Goal: Information Seeking & Learning: Understand process/instructions

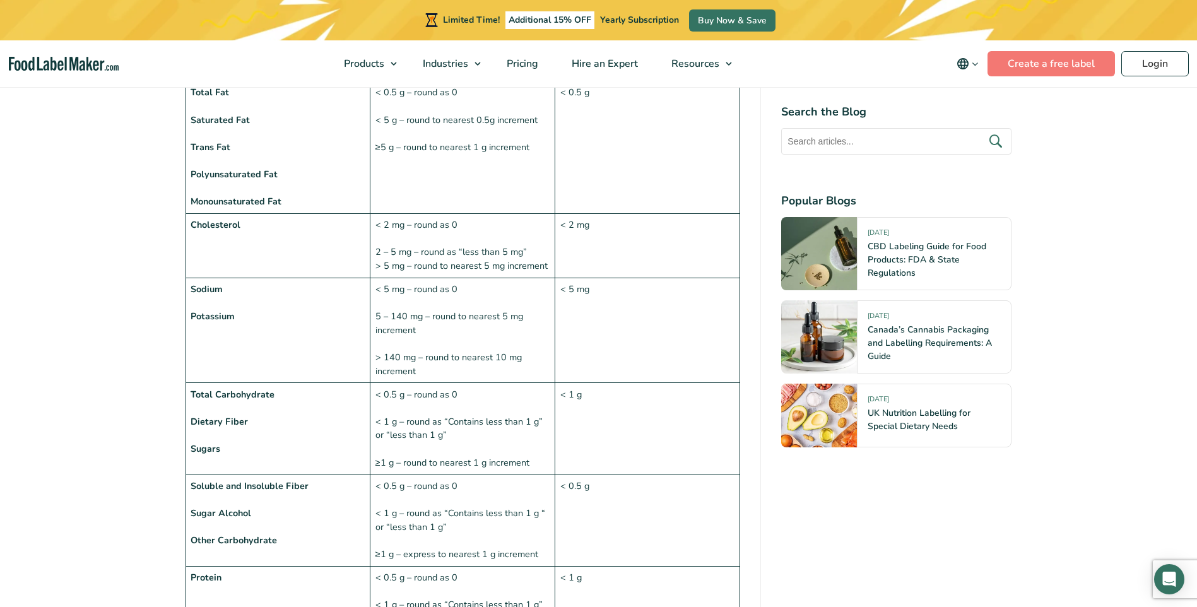
scroll to position [1073, 0]
drag, startPoint x: 377, startPoint y: 318, endPoint x: 459, endPoint y: 327, distance: 82.5
click at [459, 327] on td "< 5 mg – round as 0 5 – 140 mg – round to nearest 5 mg increment > 140 mg – rou…" at bounding box center [462, 331] width 185 height 105
drag, startPoint x: 459, startPoint y: 327, endPoint x: 402, endPoint y: 319, distance: 58.0
copy td "5 – 140 mg – round to nearest 5 mg increment"
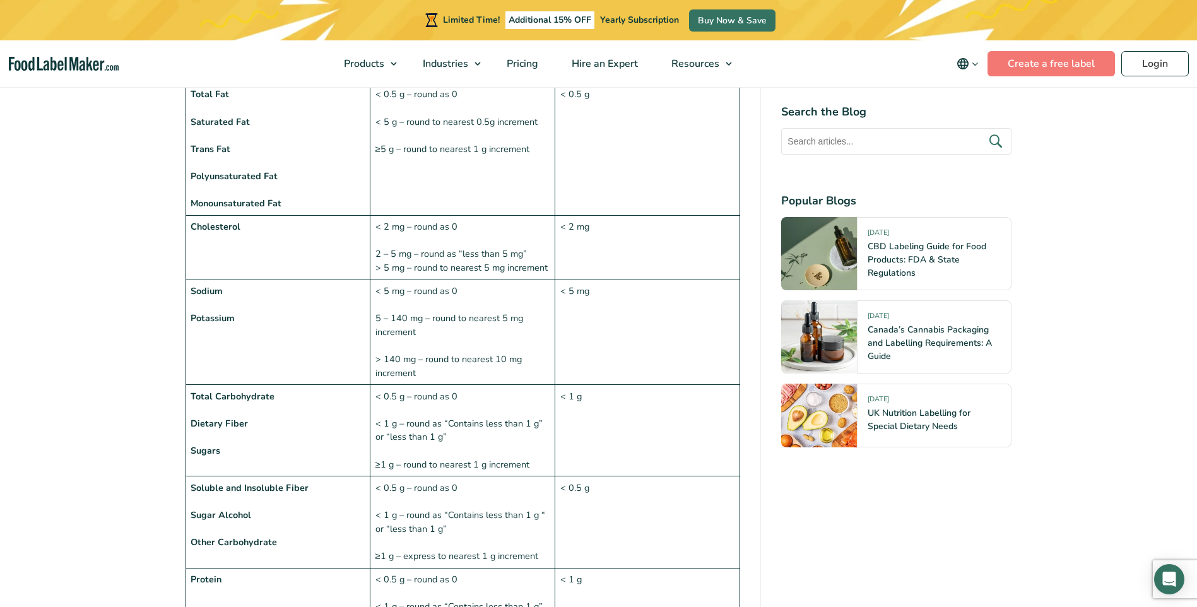
click at [544, 384] on td "< 5 mg – round as 0 5 – 140 mg – round to nearest 5 mg increment > 140 mg – rou…" at bounding box center [462, 331] width 185 height 105
drag, startPoint x: 185, startPoint y: 424, endPoint x: 450, endPoint y: 431, distance: 265.0
click at [450, 431] on tr "Total Carbohydrate Dietary Fiber Sugars < 0.5 g – round as 0 < 1 g – round as “…" at bounding box center [462, 430] width 554 height 91
click at [451, 441] on td "< 0.5 g – round as 0 < 1 g – round as “Contains less than 1 g” or “less than 1 …" at bounding box center [462, 430] width 185 height 91
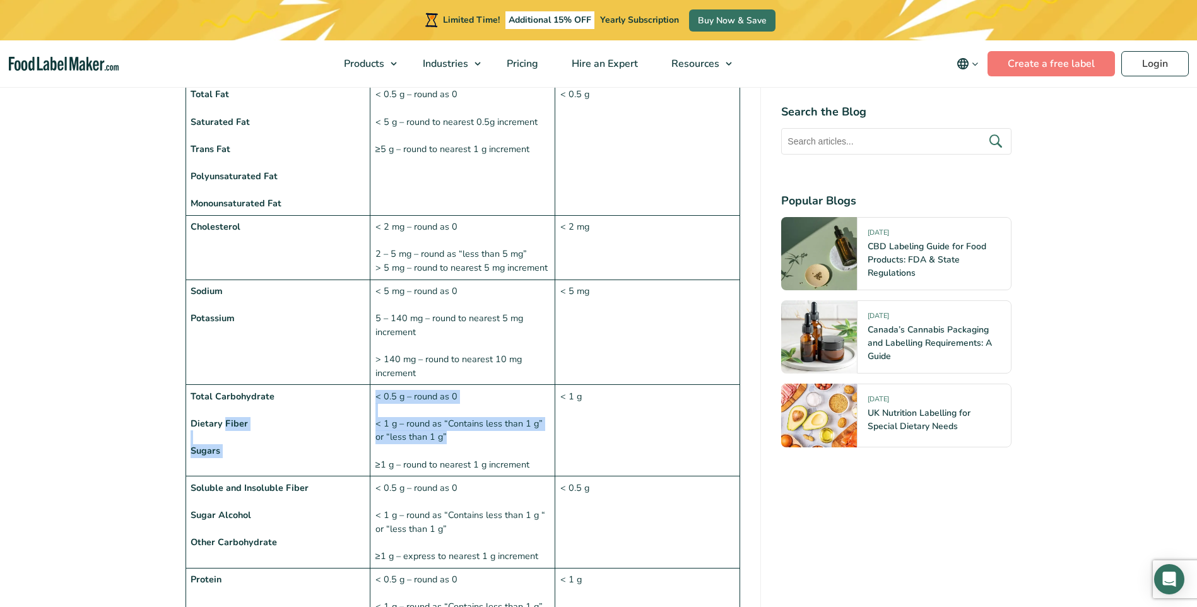
drag, startPoint x: 444, startPoint y: 435, endPoint x: 225, endPoint y: 419, distance: 220.0
click at [225, 419] on tr "Total Carbohydrate Dietary Fiber Sugars < 0.5 g – round as 0 < 1 g – round as “…" at bounding box center [462, 430] width 554 height 91
click at [195, 418] on strong "Dietary Fiber" at bounding box center [218, 423] width 57 height 13
drag, startPoint x: 196, startPoint y: 418, endPoint x: 189, endPoint y: 417, distance: 6.3
click at [189, 417] on td "Total Carbohydrate Dietary Fiber Sugars" at bounding box center [277, 430] width 185 height 91
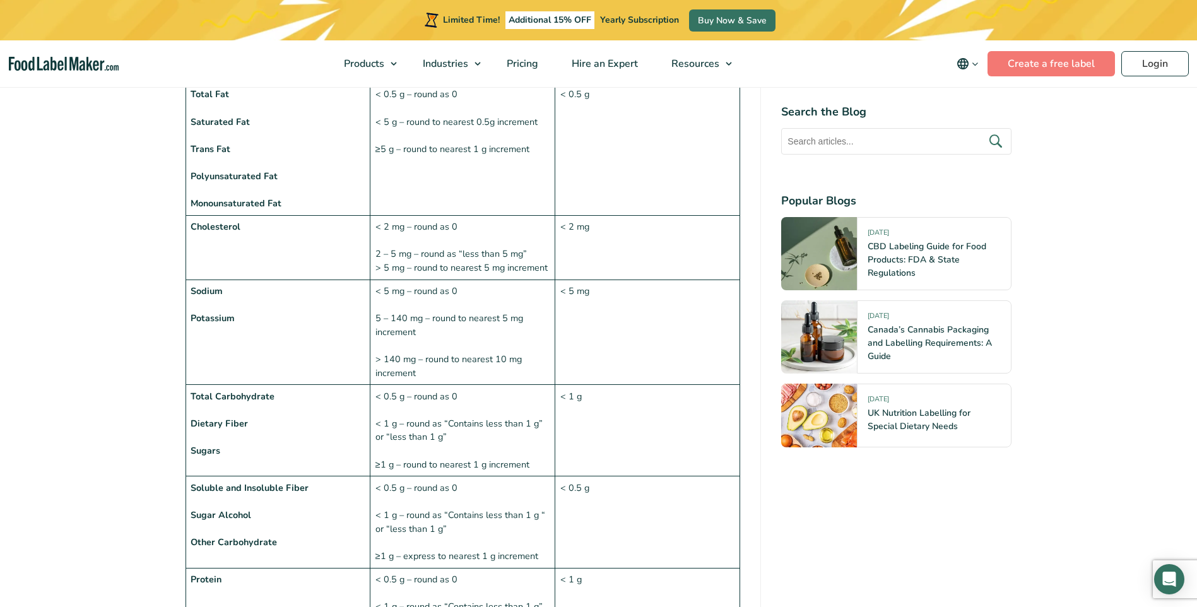
drag, startPoint x: 201, startPoint y: 426, endPoint x: 192, endPoint y: 419, distance: 10.9
click at [199, 425] on strong "Dietary Fiber" at bounding box center [218, 423] width 57 height 13
drag, startPoint x: 191, startPoint y: 420, endPoint x: 546, endPoint y: 421, distance: 355.1
click at [546, 421] on tr "Total Carbohydrate Dietary Fiber Sugars < 0.5 g – round as 0 < 1 g – round as “…" at bounding box center [462, 430] width 554 height 91
drag, startPoint x: 515, startPoint y: 449, endPoint x: 474, endPoint y: 438, distance: 41.9
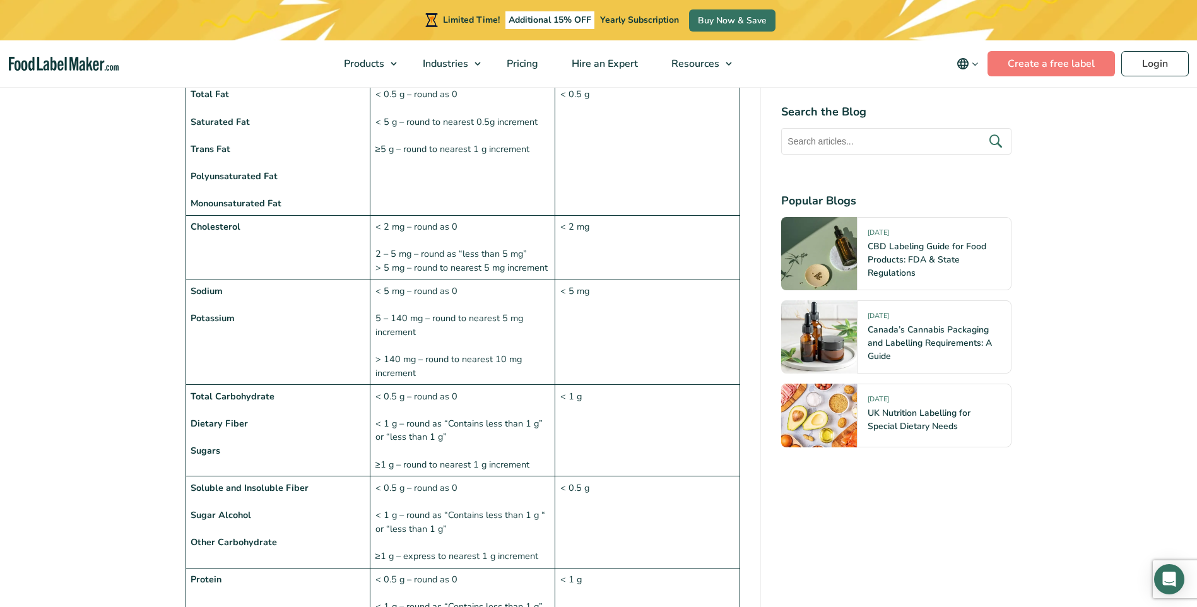
click at [508, 450] on td "< 0.5 g – round as 0 < 1 g – round as “Contains less than 1 g” or “less than 1 …" at bounding box center [462, 430] width 185 height 91
drag, startPoint x: 464, startPoint y: 438, endPoint x: 375, endPoint y: 422, distance: 90.9
click at [375, 422] on td "< 0.5 g – round as 0 < 1 g – round as “Contains less than 1 g” or “less than 1 …" at bounding box center [462, 430] width 185 height 91
drag, startPoint x: 375, startPoint y: 422, endPoint x: 392, endPoint y: 423, distance: 17.1
copy td "< 1 g – round as “Contains less than 1 g” or “less than 1 g”"
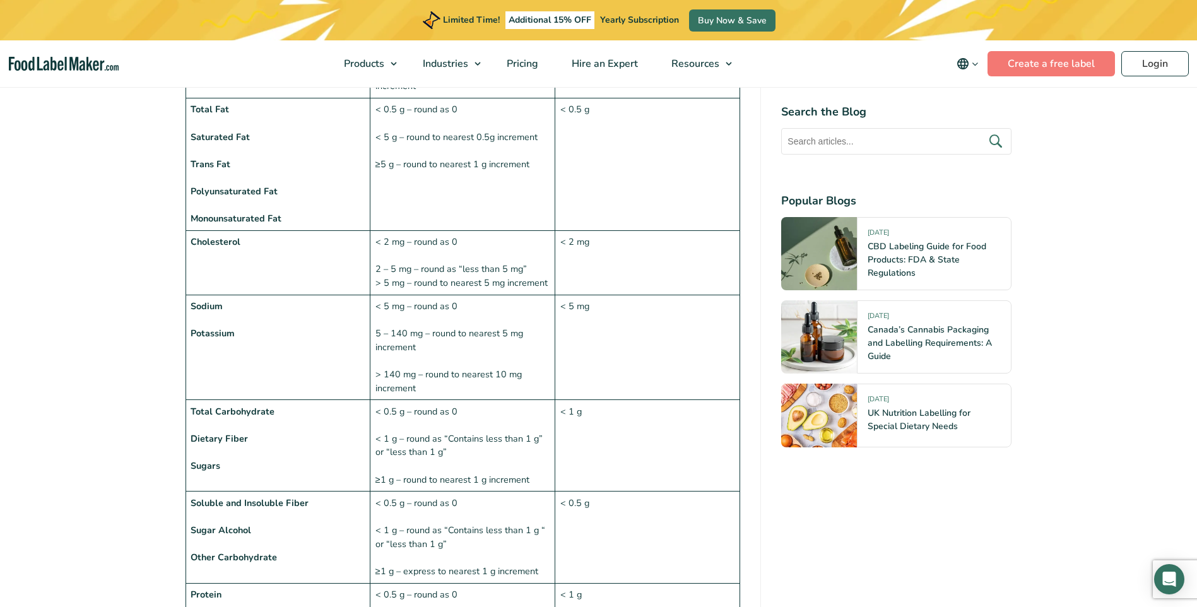
scroll to position [1132, 0]
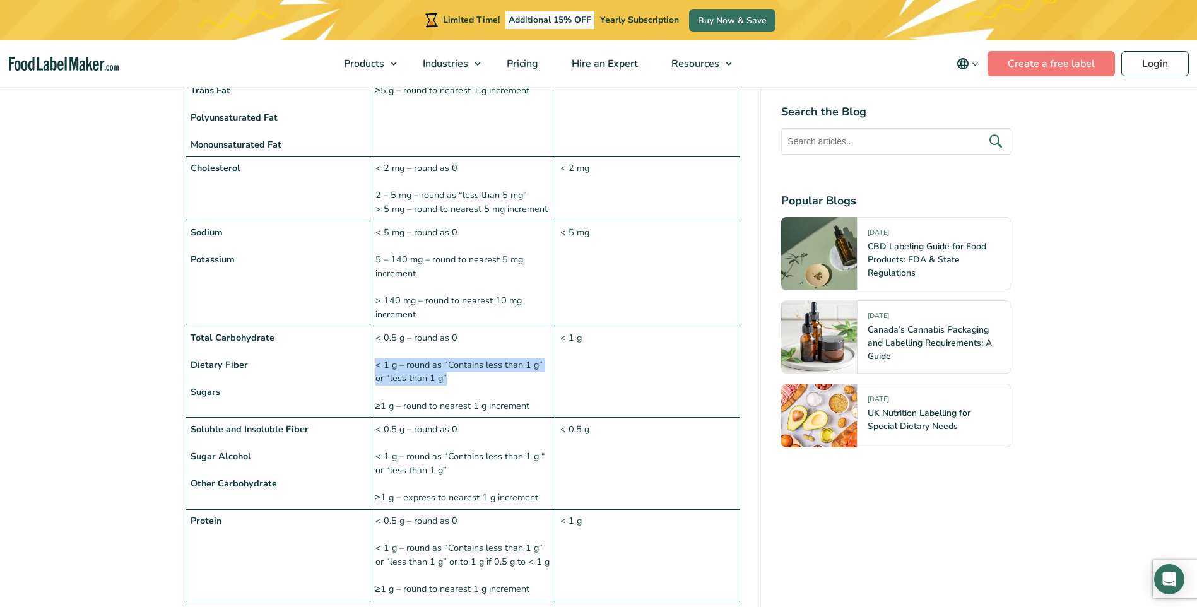
drag, startPoint x: 444, startPoint y: 377, endPoint x: 373, endPoint y: 361, distance: 72.9
click at [373, 361] on td "< 0.5 g – round as 0 < 1 g – round as “Contains less than 1 g” or “less than 1 …" at bounding box center [462, 371] width 185 height 91
drag, startPoint x: 373, startPoint y: 361, endPoint x: 303, endPoint y: 370, distance: 69.9
click at [313, 368] on td "Total Carbohydrate Dietary Fiber Sugars" at bounding box center [277, 371] width 185 height 91
drag, startPoint x: 190, startPoint y: 365, endPoint x: 445, endPoint y: 381, distance: 255.3
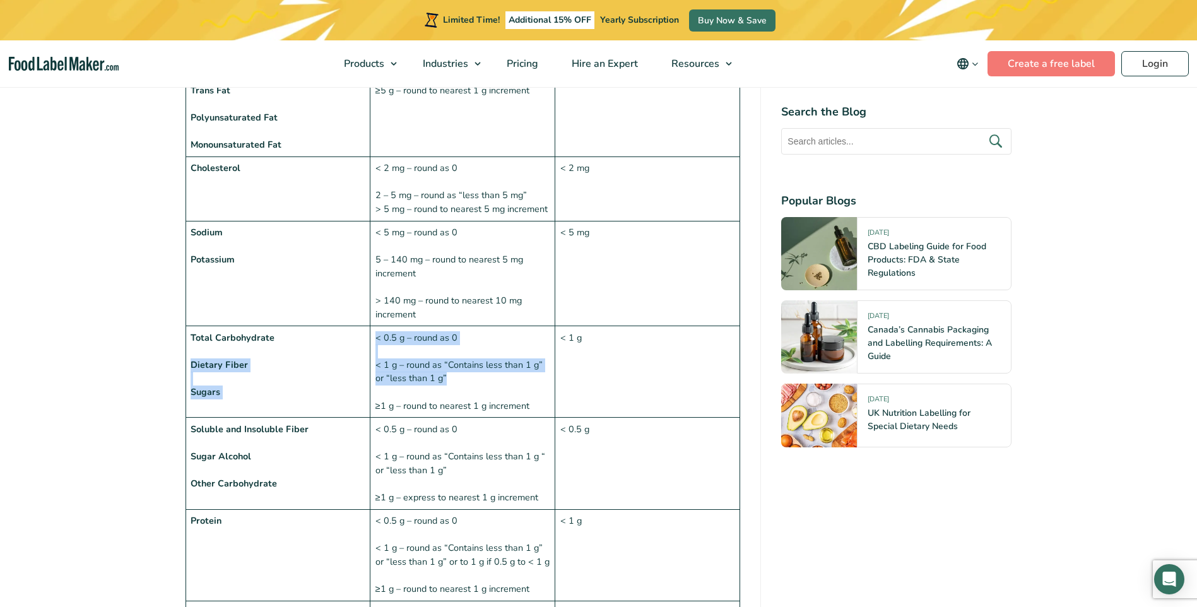
click at [445, 381] on tr "Total Carbohydrate Dietary Fiber Sugars < 0.5 g – round as 0 < 1 g – round as “…" at bounding box center [462, 371] width 554 height 91
drag, startPoint x: 445, startPoint y: 381, endPoint x: 455, endPoint y: 383, distance: 10.3
click at [455, 383] on td "< 0.5 g – round as 0 < 1 g – round as “Contains less than 1 g” or “less than 1 …" at bounding box center [462, 371] width 185 height 91
drag, startPoint x: 451, startPoint y: 378, endPoint x: 372, endPoint y: 363, distance: 80.3
click at [372, 363] on td "< 0.5 g – round as 0 < 1 g – round as “Contains less than 1 g” or “less than 1 …" at bounding box center [462, 371] width 185 height 91
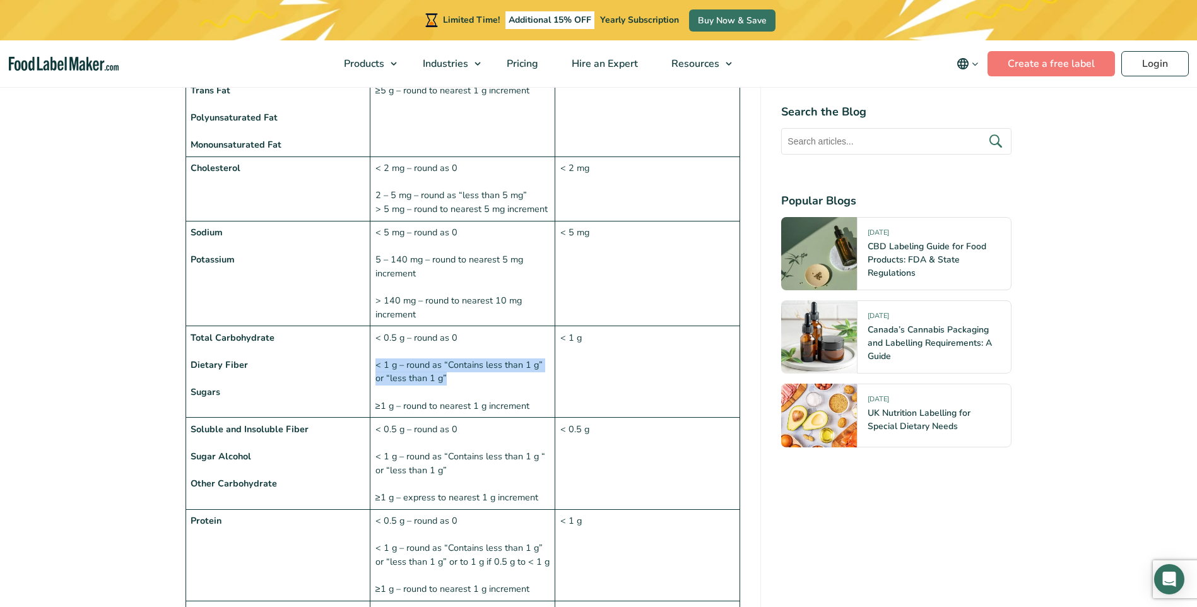
drag, startPoint x: 372, startPoint y: 363, endPoint x: 402, endPoint y: 370, distance: 30.3
copy td "< 1 g – round as “Contains less than 1 g” or “less than 1 g”"
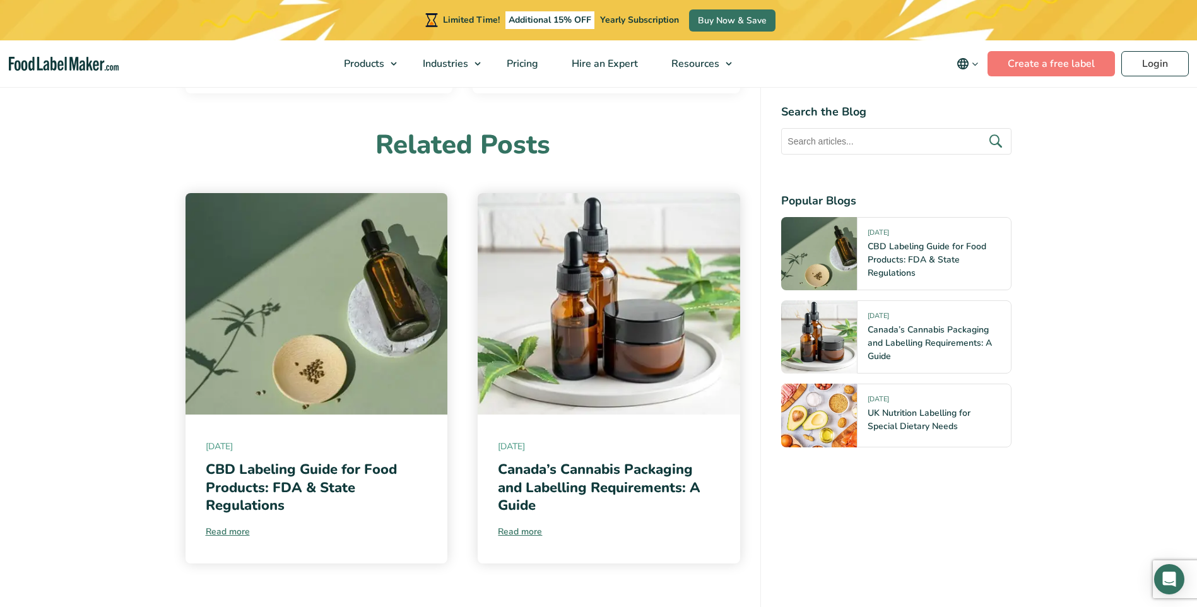
scroll to position [6846, 0]
